Goal: Task Accomplishment & Management: Manage account settings

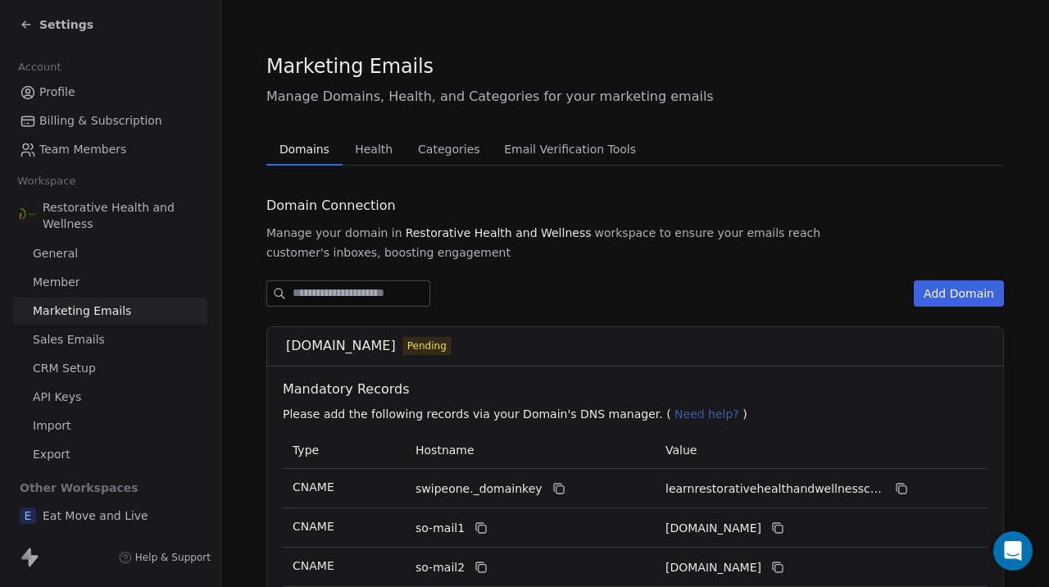
scroll to position [216, 0]
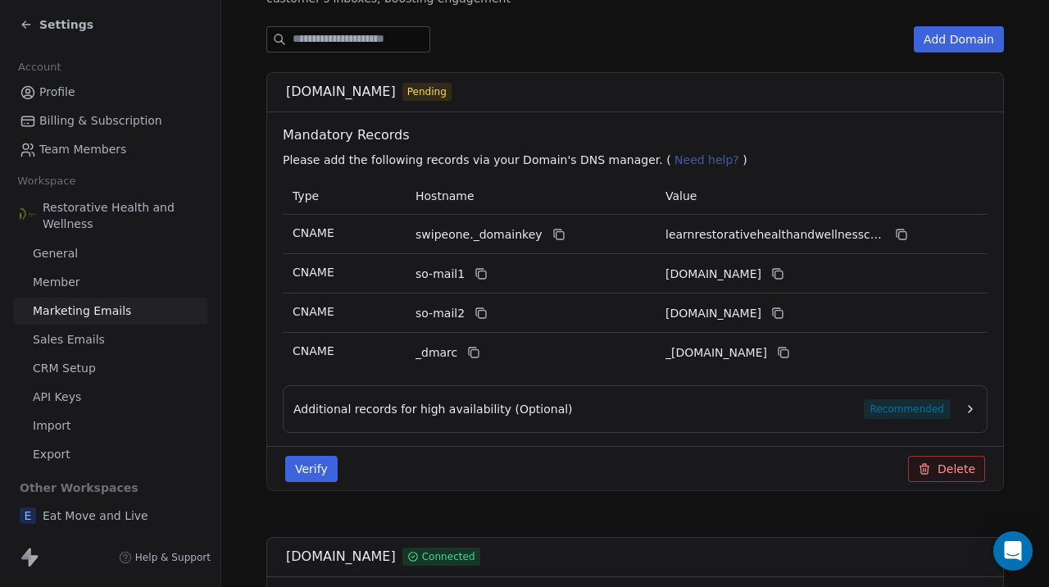
scroll to position [249, 0]
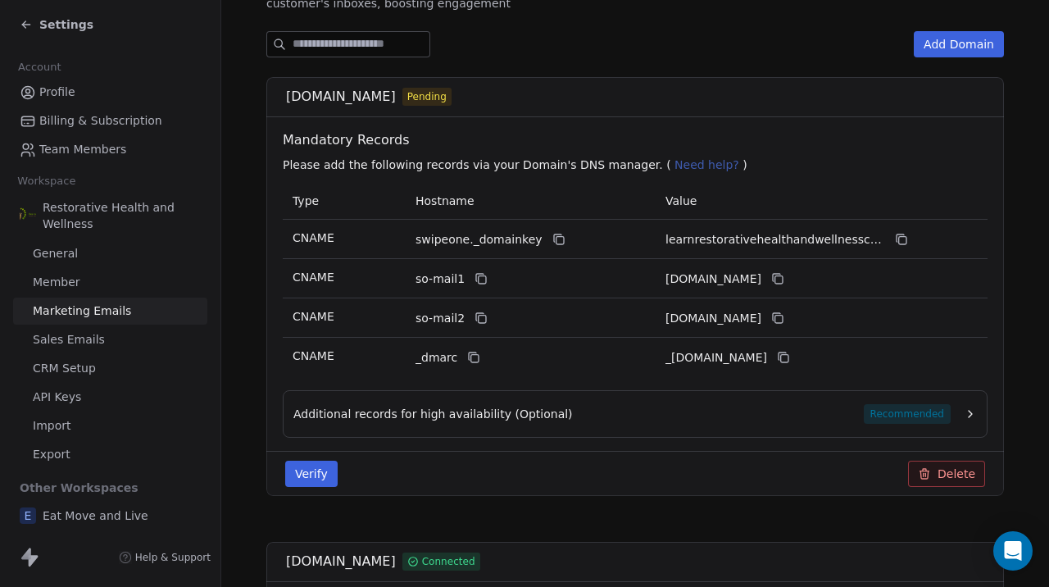
click at [315, 482] on button "Verify" at bounding box center [311, 474] width 52 height 26
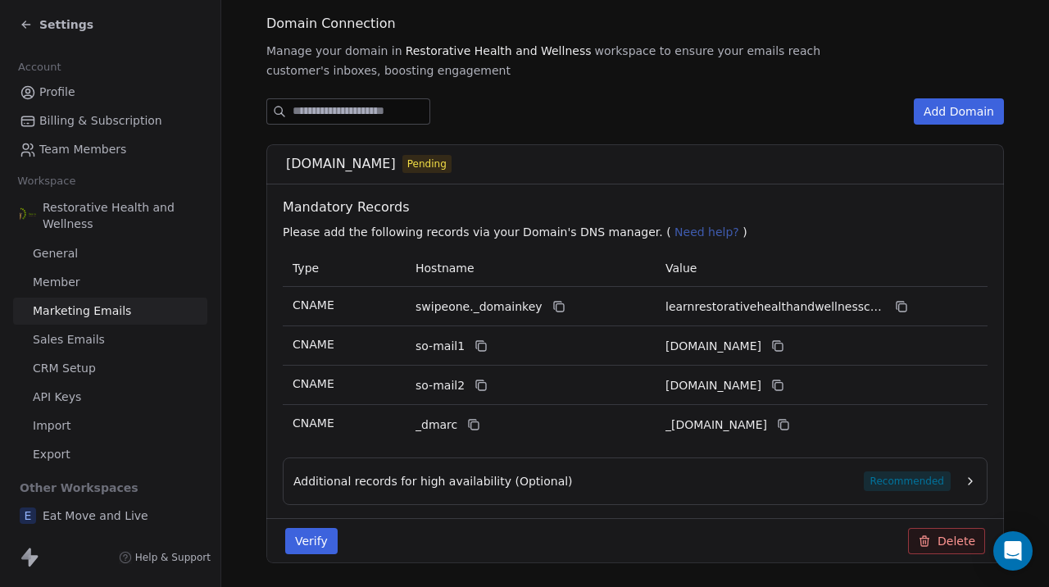
scroll to position [175, 0]
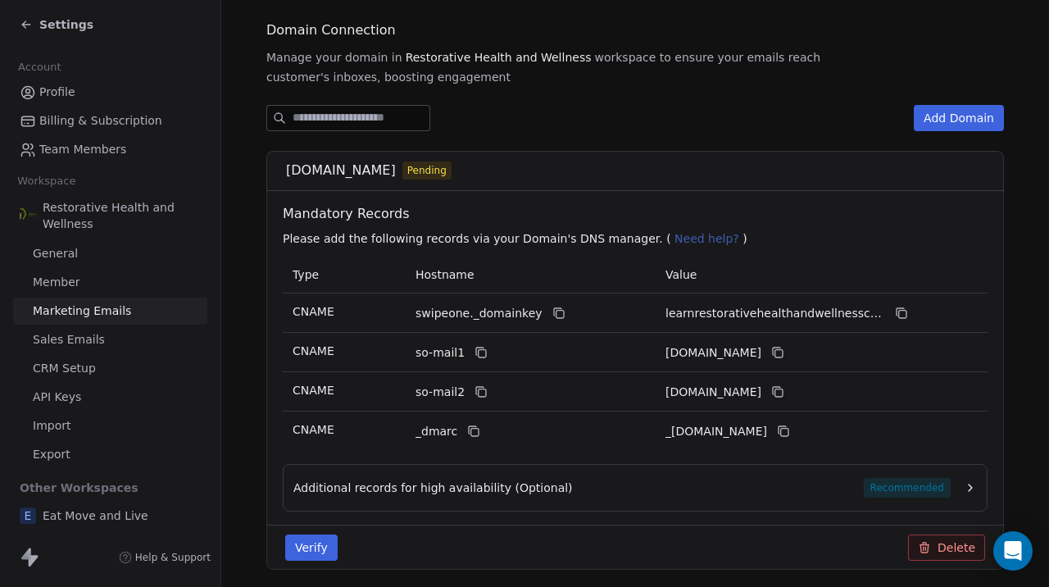
click at [322, 556] on button "Verify" at bounding box center [311, 547] width 52 height 26
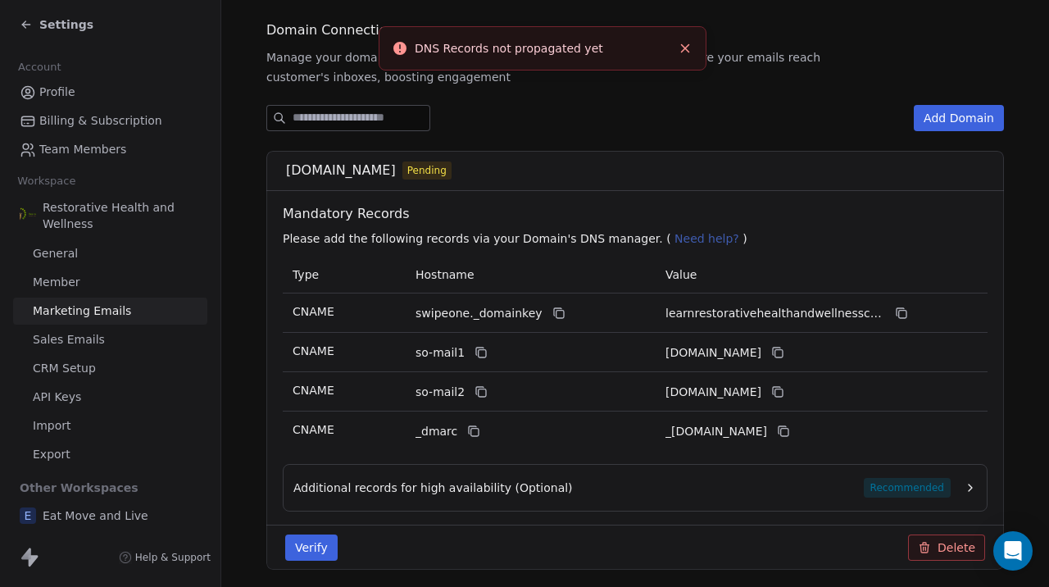
click at [425, 540] on div "Verify Delete" at bounding box center [635, 547] width 720 height 26
